Goal: Navigation & Orientation: Find specific page/section

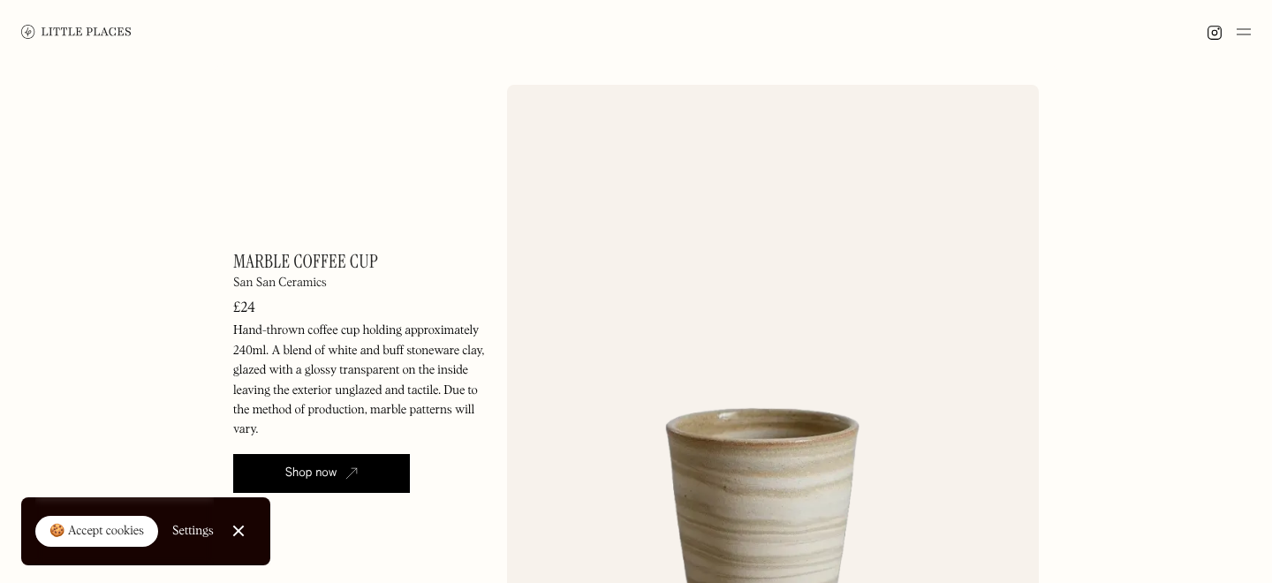
click at [72, 23] on link at bounding box center [76, 32] width 110 height 64
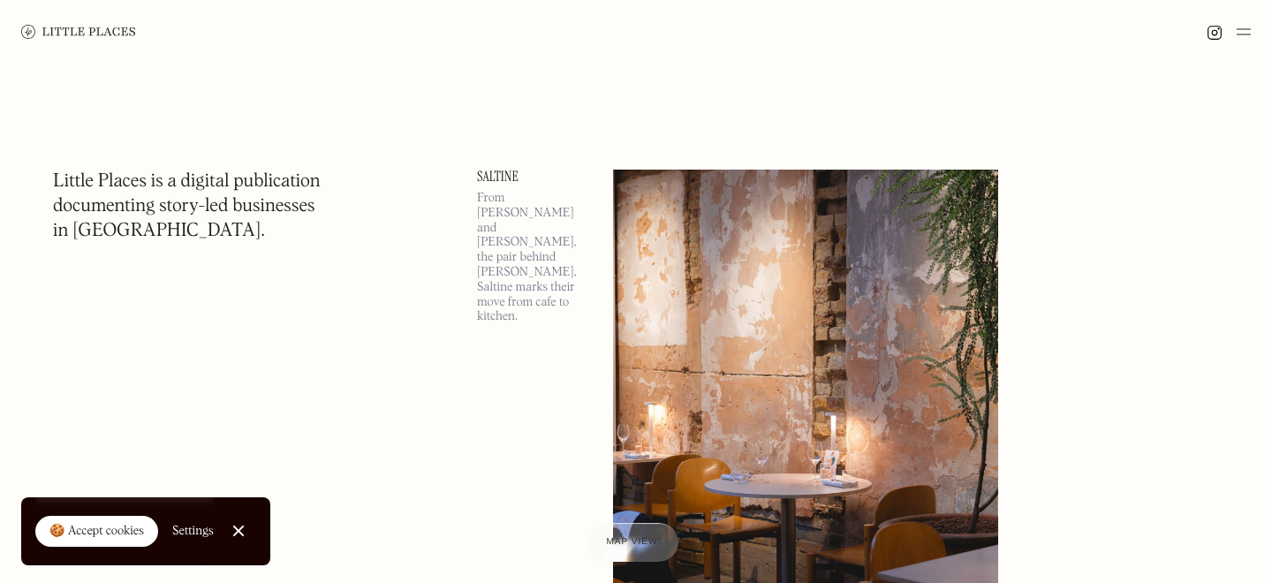
click at [1245, 34] on img at bounding box center [1243, 31] width 14 height 21
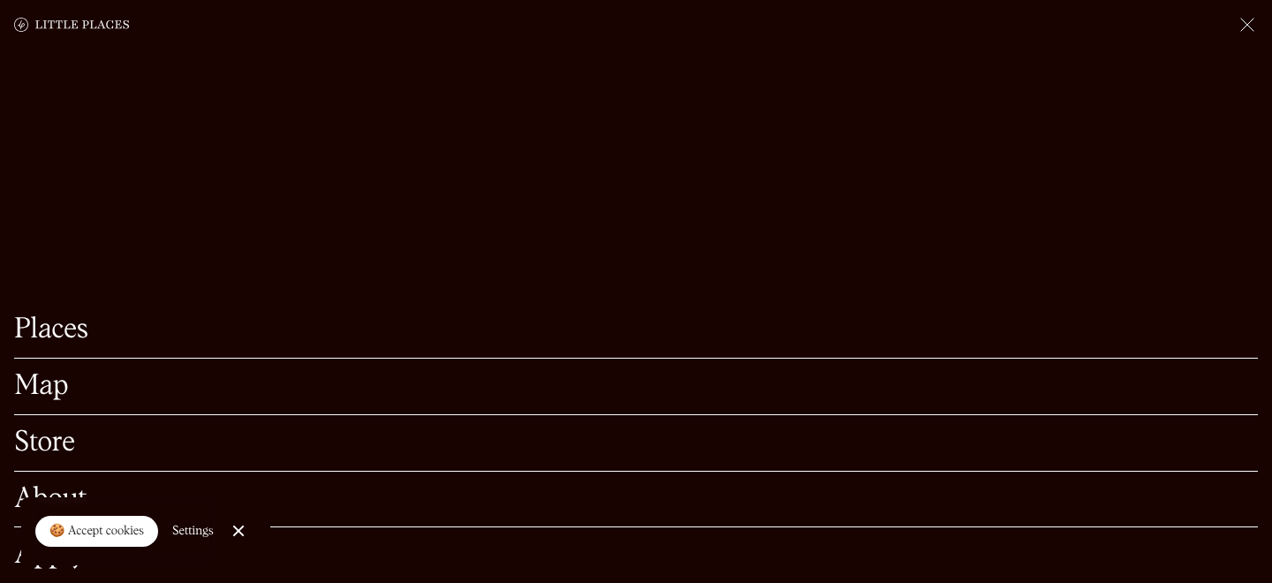
scroll to position [206, 0]
click at [65, 437] on link "Store" at bounding box center [635, 442] width 1243 height 27
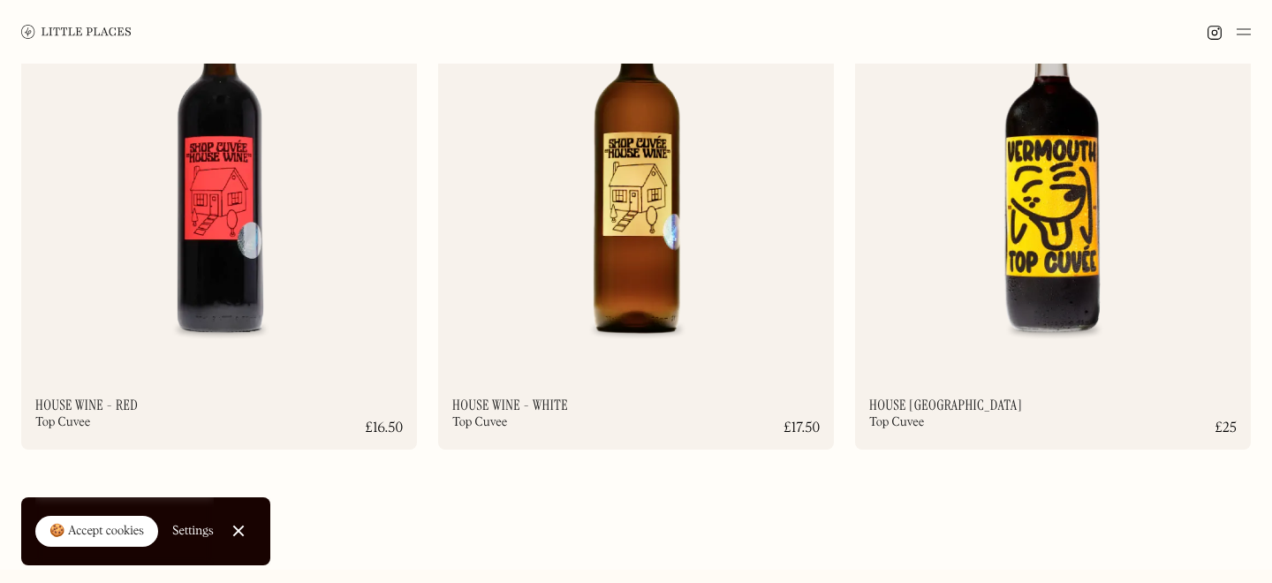
scroll to position [12993, 0]
